Goal: Task Accomplishment & Management: Use online tool/utility

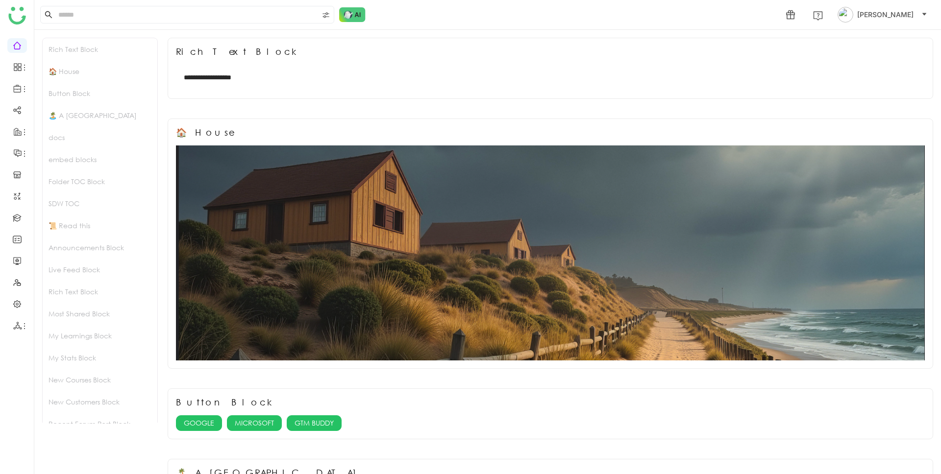
click at [114, 116] on div "🏝️ A Calming Beach House" at bounding box center [100, 115] width 115 height 22
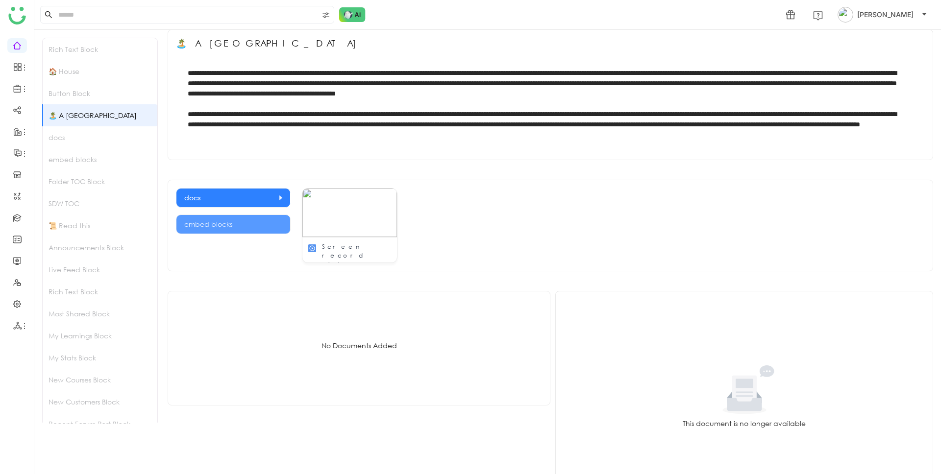
click at [96, 137] on div "docs" at bounding box center [100, 137] width 115 height 22
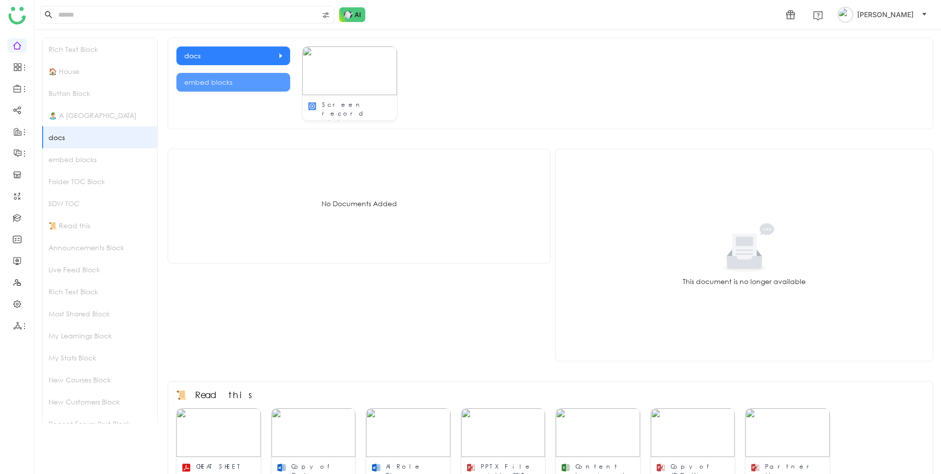
click at [91, 157] on div "embed blocks" at bounding box center [100, 160] width 115 height 22
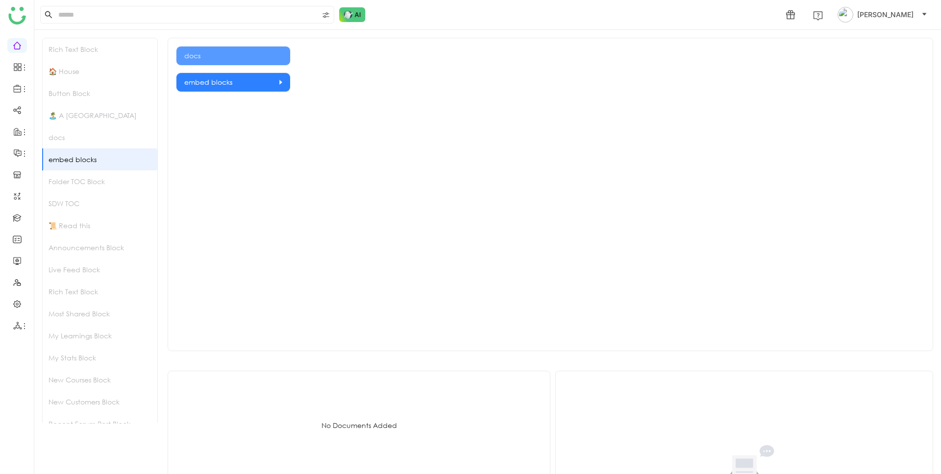
click at [90, 185] on div "Folder TOC Block" at bounding box center [100, 182] width 115 height 22
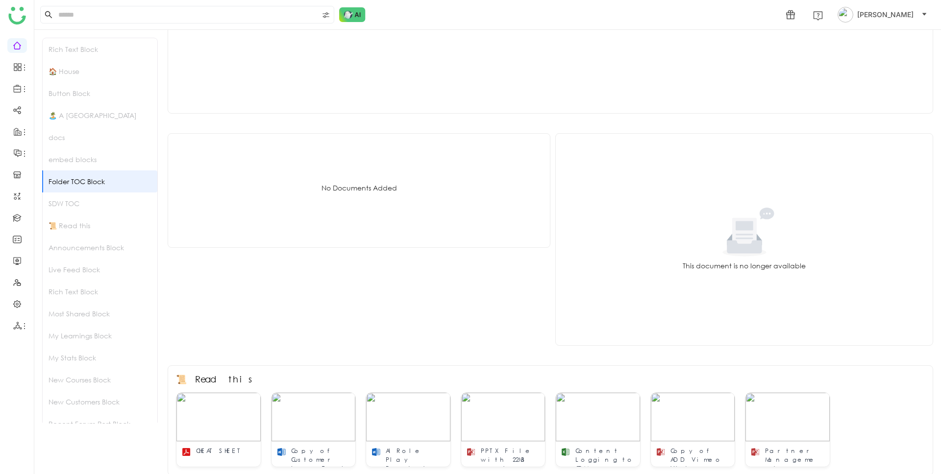
scroll to position [925, 0]
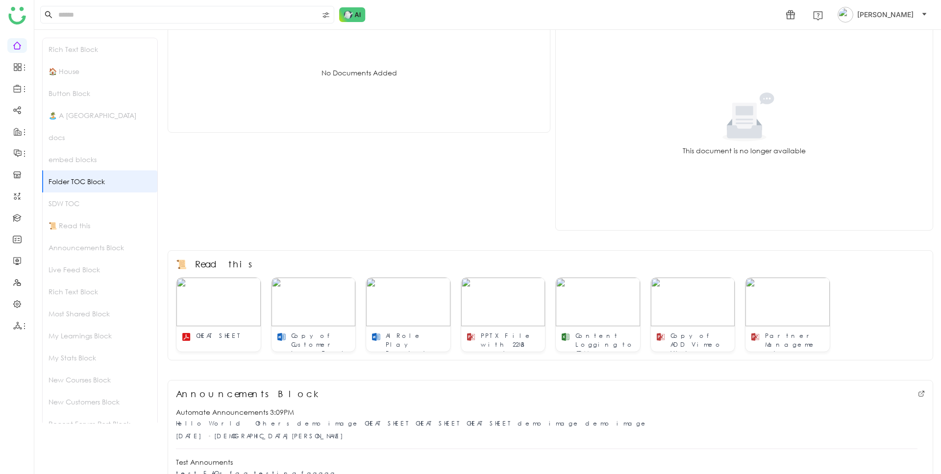
click at [87, 208] on div "SDW TOC" at bounding box center [100, 204] width 115 height 22
click at [94, 227] on div "📜 Read this" at bounding box center [100, 226] width 115 height 22
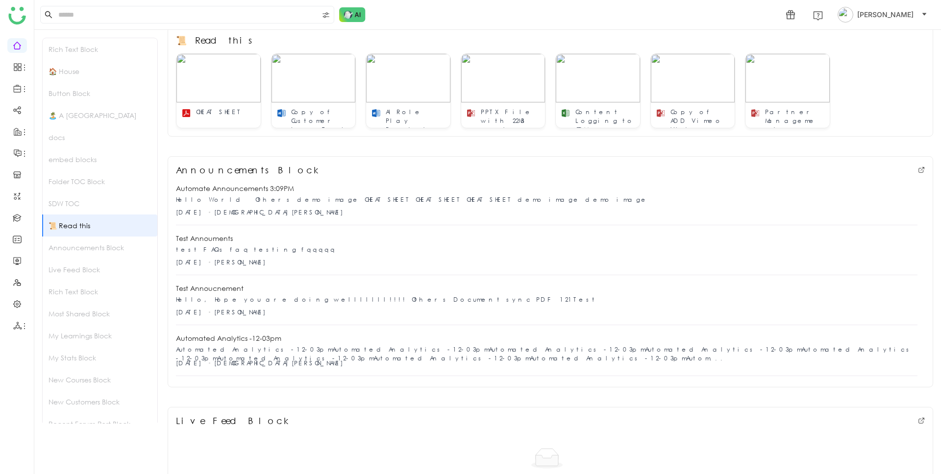
click at [94, 244] on div "Announcements Block" at bounding box center [100, 248] width 115 height 22
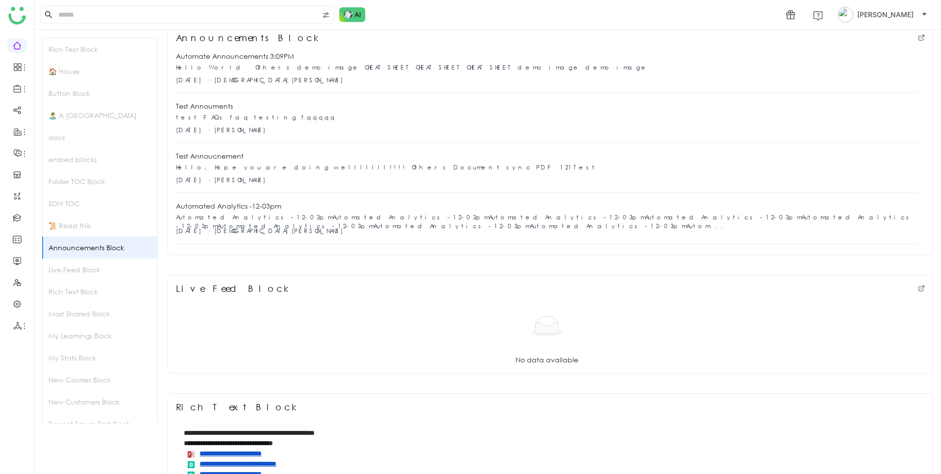
scroll to position [1282, 0]
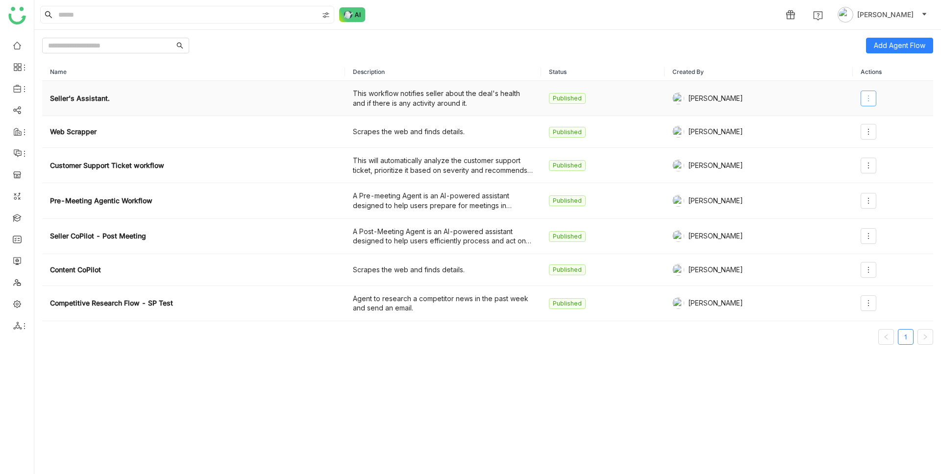
click at [868, 98] on icon at bounding box center [869, 99] width 8 height 8
click at [898, 61] on div "Add Agent Flow Name Description Status Created By Actions Seller's Assistant. T…" at bounding box center [487, 252] width 907 height 445
click at [875, 97] on span at bounding box center [868, 99] width 15 height 8
click at [881, 118] on span "Edit" at bounding box center [877, 118] width 19 height 11
click at [339, 70] on th "Name" at bounding box center [193, 72] width 303 height 18
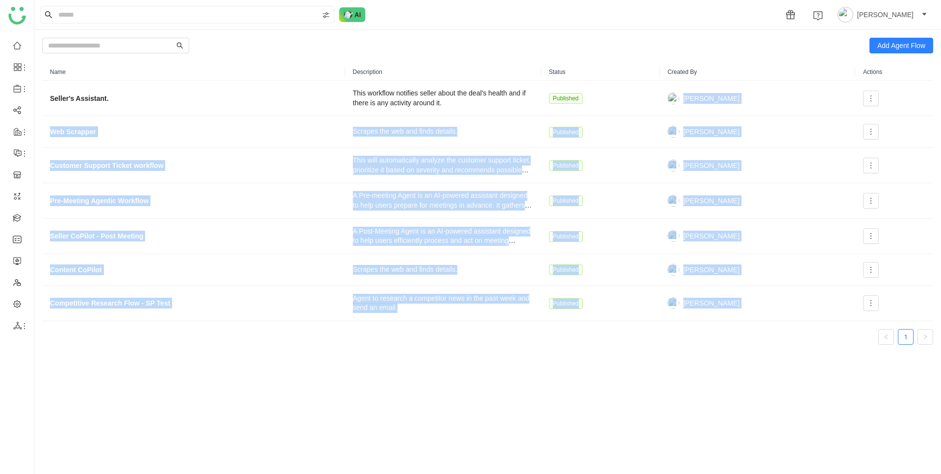
drag, startPoint x: 678, startPoint y: 99, endPoint x: 907, endPoint y: 372, distance: 356.3
click at [919, 371] on div "Add Agent Flow Name Description Status Created By Actions Seller's Assistant. T…" at bounding box center [487, 252] width 907 height 445
click at [795, 368] on div "Add Agent Flow Name Description Status Created By Actions Seller's Assistant. T…" at bounding box center [487, 252] width 907 height 445
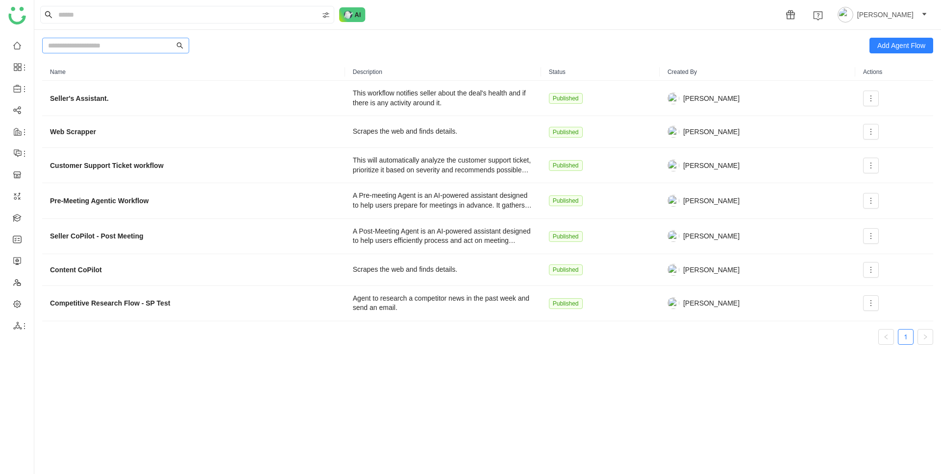
drag, startPoint x: 407, startPoint y: 309, endPoint x: 68, endPoint y: 46, distance: 429.7
click at [68, 46] on div "Add Agent Flow Name Description Status Created By Actions Seller's Assistant. T…" at bounding box center [487, 252] width 907 height 445
click at [82, 45] on input at bounding box center [111, 45] width 126 height 11
click at [244, 47] on div "Add Agent Flow" at bounding box center [487, 46] width 891 height 16
click at [892, 45] on span "Add Agent Flow" at bounding box center [901, 45] width 48 height 11
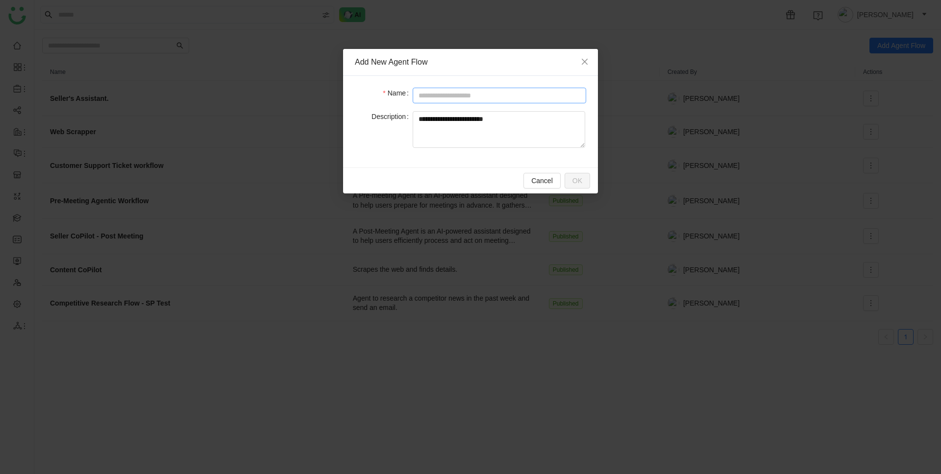
click at [453, 95] on input at bounding box center [500, 96] width 174 height 16
click at [449, 128] on textarea at bounding box center [499, 129] width 173 height 37
click at [585, 60] on icon "Close" at bounding box center [585, 62] width 8 height 8
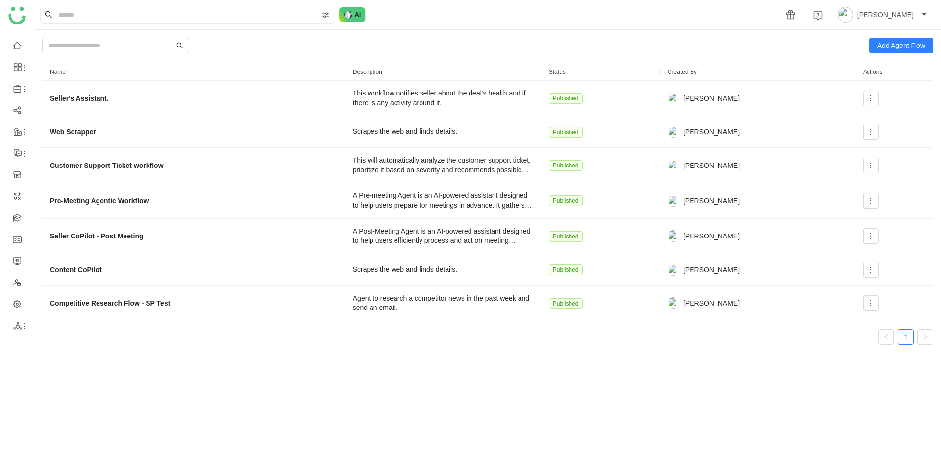
click at [280, 53] on div "Add Agent Flow" at bounding box center [487, 46] width 891 height 16
click at [869, 271] on icon at bounding box center [871, 270] width 8 height 8
click at [881, 288] on span "Edit" at bounding box center [877, 290] width 19 height 11
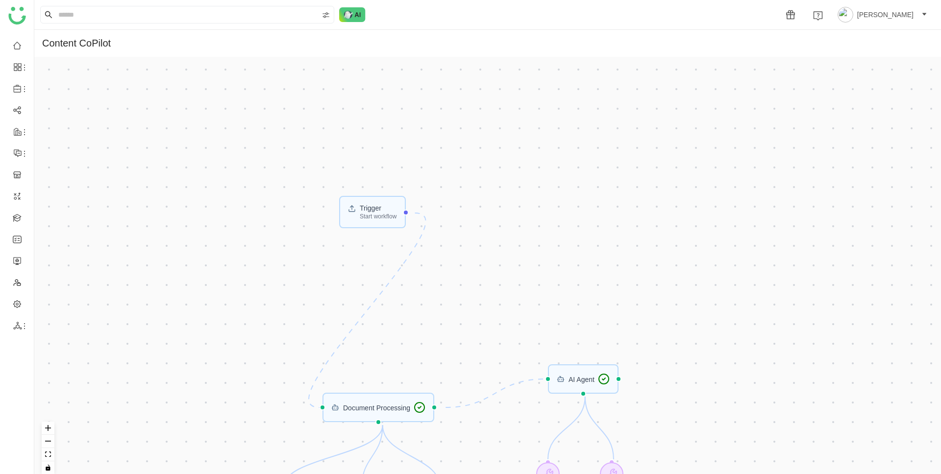
drag, startPoint x: 482, startPoint y: 98, endPoint x: 449, endPoint y: 315, distance: 220.2
click at [457, 326] on div "Trigger Start workflow AI Agent Document Processing Gtmb Get Current User Infor…" at bounding box center [487, 269] width 907 height 425
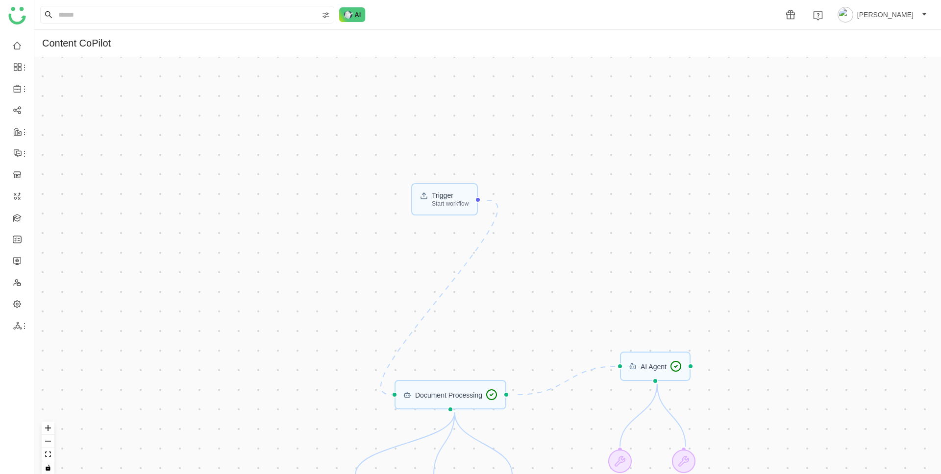
drag, startPoint x: 493, startPoint y: 169, endPoint x: 514, endPoint y: 100, distance: 72.4
click at [516, 97] on div "Trigger Start workflow AI Agent Document Processing Gtmb Get Current User Infor…" at bounding box center [487, 269] width 907 height 425
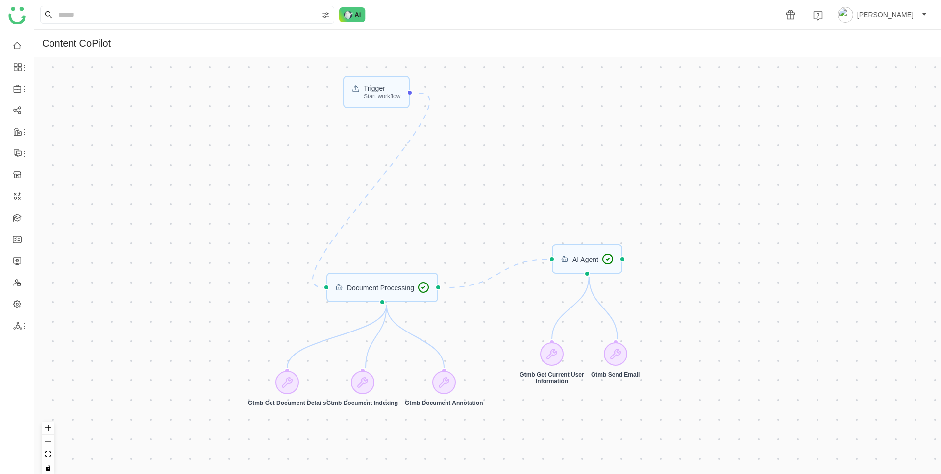
drag, startPoint x: 428, startPoint y: 243, endPoint x: 424, endPoint y: 186, distance: 57.0
click at [424, 186] on div "Trigger Start workflow AI Agent Document Processing Gtmb Get Current User Infor…" at bounding box center [487, 269] width 907 height 425
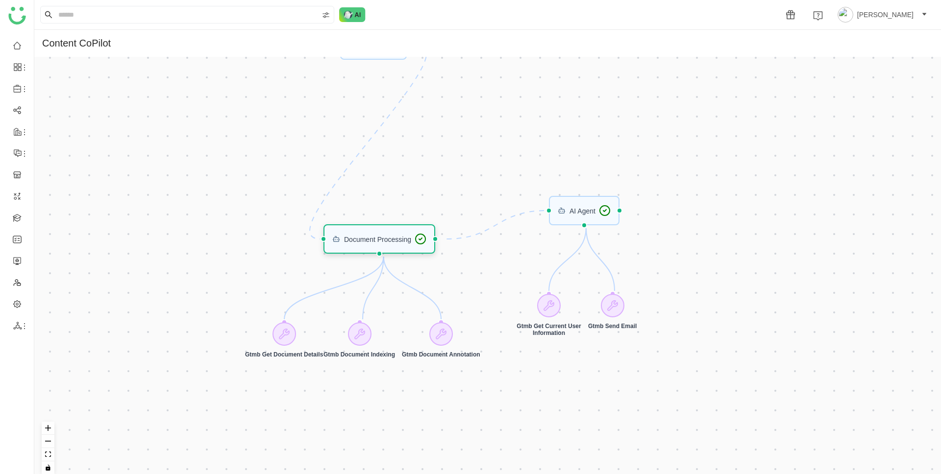
click at [394, 240] on div "Document Processing" at bounding box center [377, 239] width 67 height 7
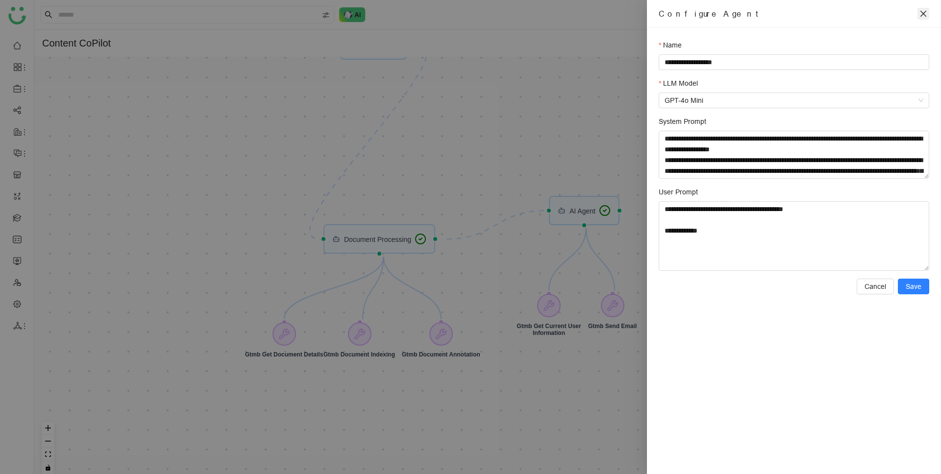
click at [927, 13] on button "Close" at bounding box center [924, 14] width 12 height 12
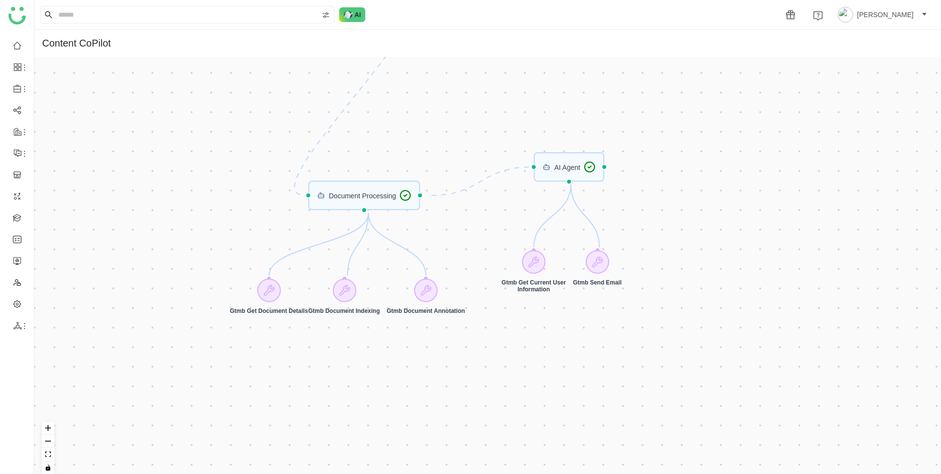
drag, startPoint x: 597, startPoint y: 124, endPoint x: 590, endPoint y: 84, distance: 40.3
click at [590, 84] on div "Trigger Start workflow AI Agent Document Processing Gtmb Get Current User Infor…" at bounding box center [487, 269] width 907 height 425
click at [534, 263] on icon at bounding box center [534, 262] width 10 height 10
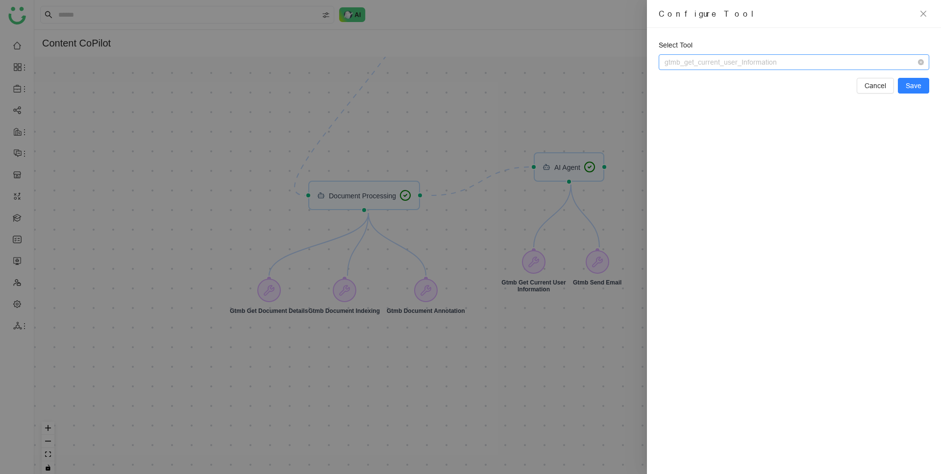
click at [881, 67] on span "gtmb_get_current_user_Information" at bounding box center [794, 62] width 259 height 15
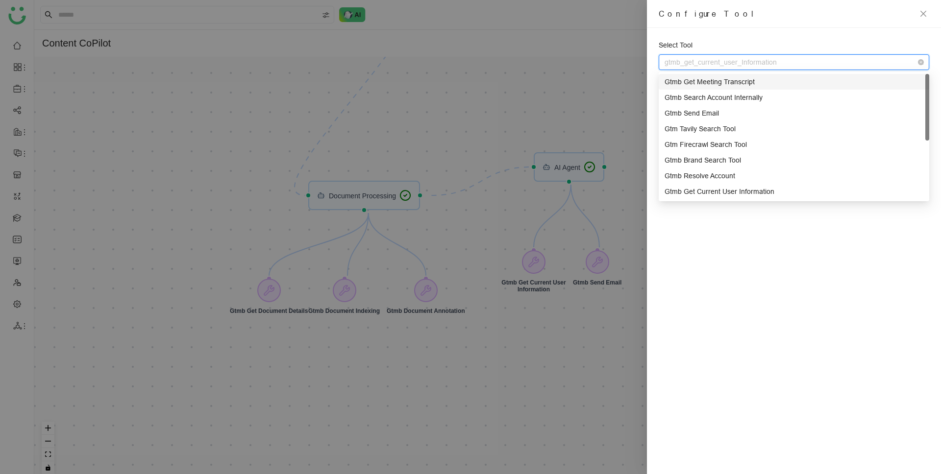
click at [872, 30] on div "Select Tool gtmb_get_current_user_Information Cancel Save" at bounding box center [794, 251] width 294 height 447
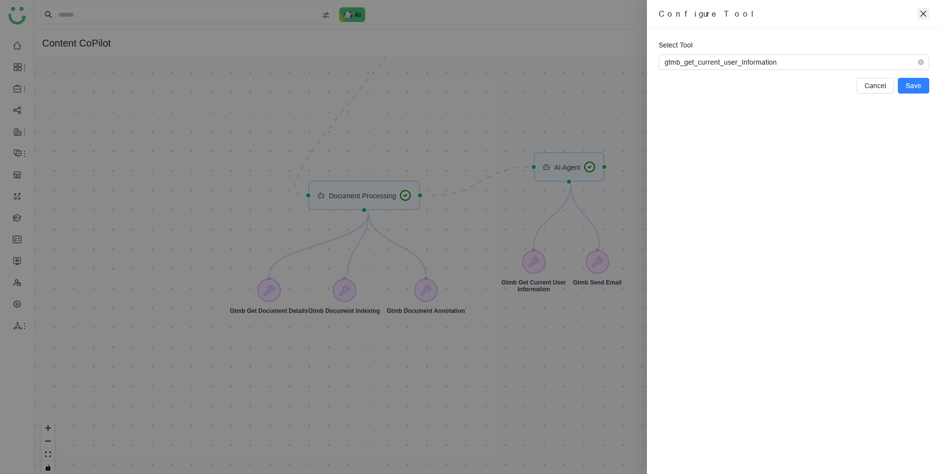
click at [921, 10] on icon "close" at bounding box center [924, 14] width 8 height 8
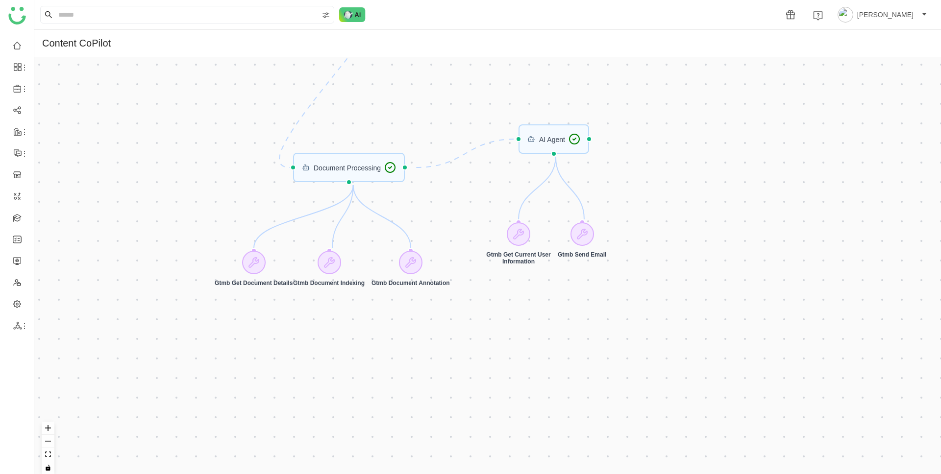
drag, startPoint x: 679, startPoint y: 252, endPoint x: 664, endPoint y: 224, distance: 31.8
click at [664, 224] on div "Trigger Start workflow AI Agent Document Processing Gtmb Get Current User Infor…" at bounding box center [487, 269] width 907 height 425
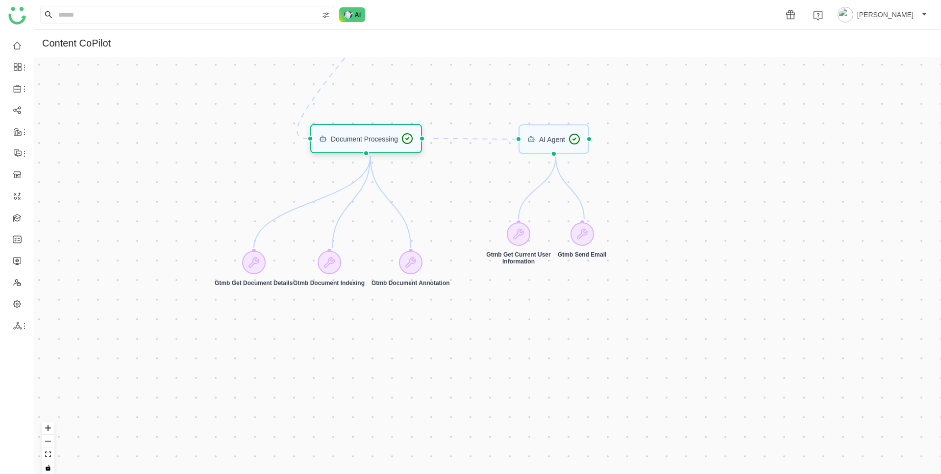
drag, startPoint x: 371, startPoint y: 173, endPoint x: 388, endPoint y: 144, distance: 33.6
click at [388, 144] on div "Document Processing" at bounding box center [366, 139] width 95 height 12
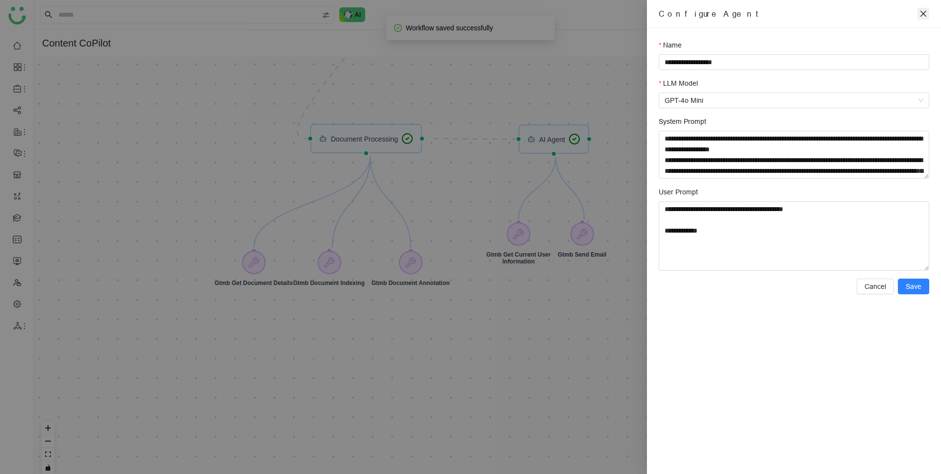
click at [924, 14] on icon "close" at bounding box center [924, 14] width 6 height 6
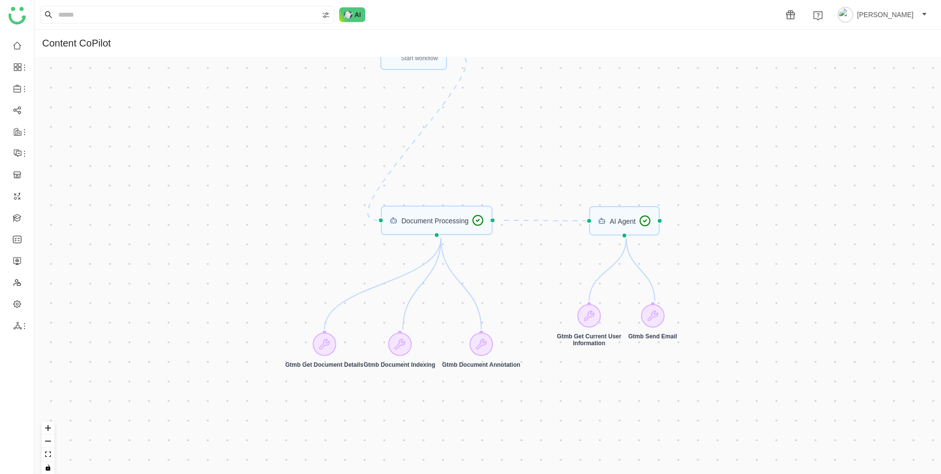
drag, startPoint x: 662, startPoint y: 135, endPoint x: 732, endPoint y: 217, distance: 107.8
click at [732, 217] on div "Trigger Start workflow AI Agent Document Processing Gtmb Get Current User Infor…" at bounding box center [487, 269] width 907 height 425
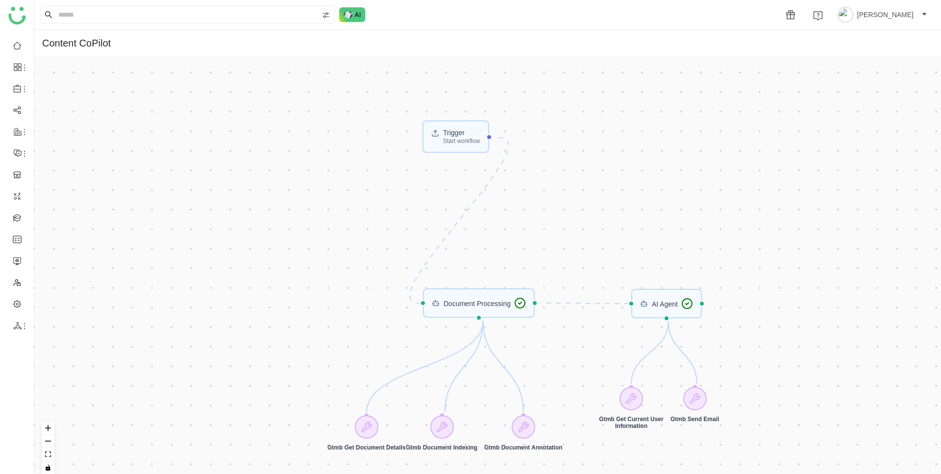
drag, startPoint x: 642, startPoint y: 115, endPoint x: 684, endPoint y: 197, distance: 92.5
click at [684, 197] on div "Trigger Start workflow AI Agent Document Processing Gtmb Get Current User Infor…" at bounding box center [487, 269] width 907 height 425
